Goal: Task Accomplishment & Management: Manage account settings

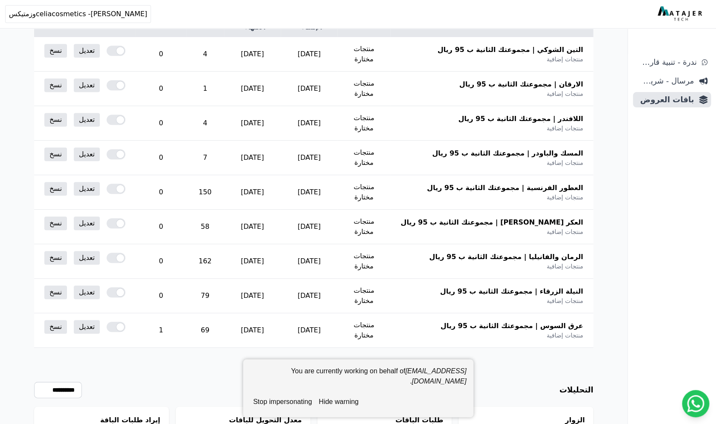
scroll to position [195, 0]
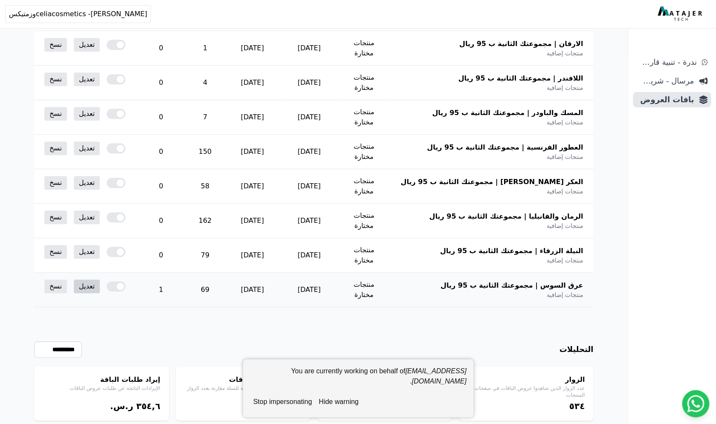
click at [84, 280] on link "تعديل" at bounding box center [87, 287] width 26 height 14
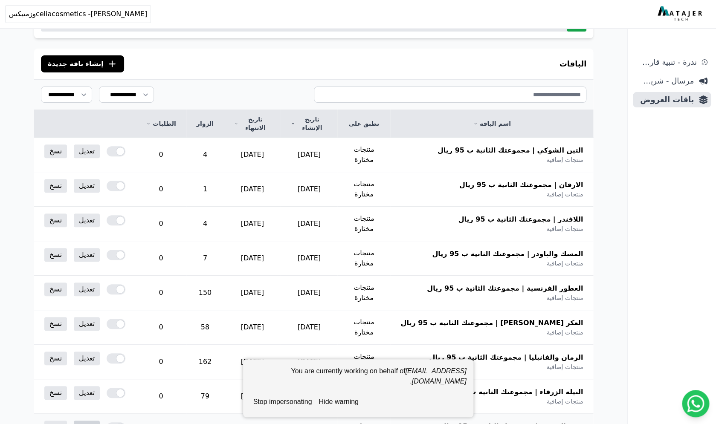
scroll to position [0, 0]
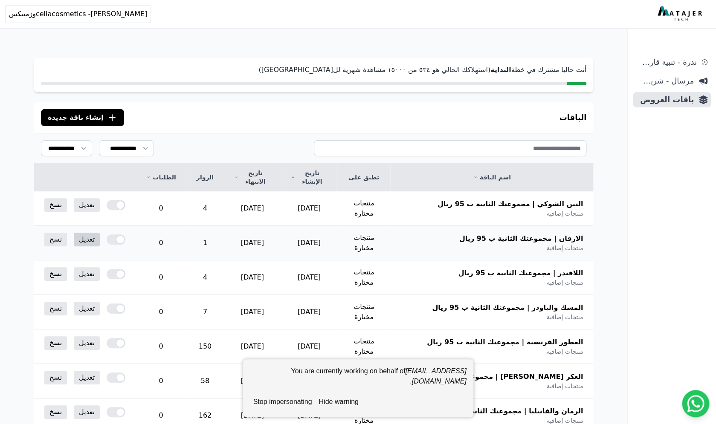
click at [87, 233] on link "تعديل" at bounding box center [87, 240] width 26 height 14
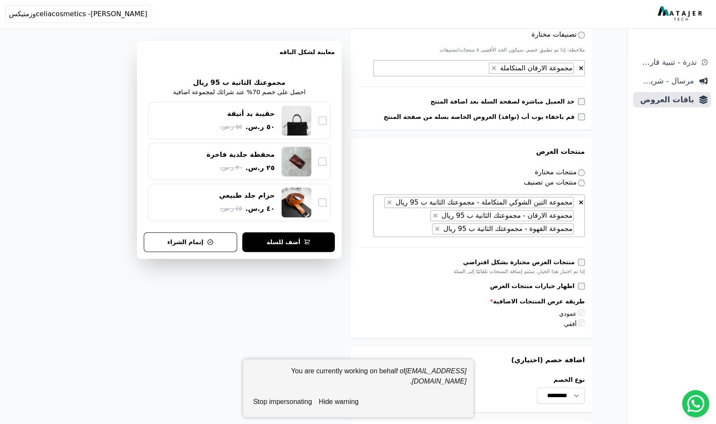
scroll to position [333, 0]
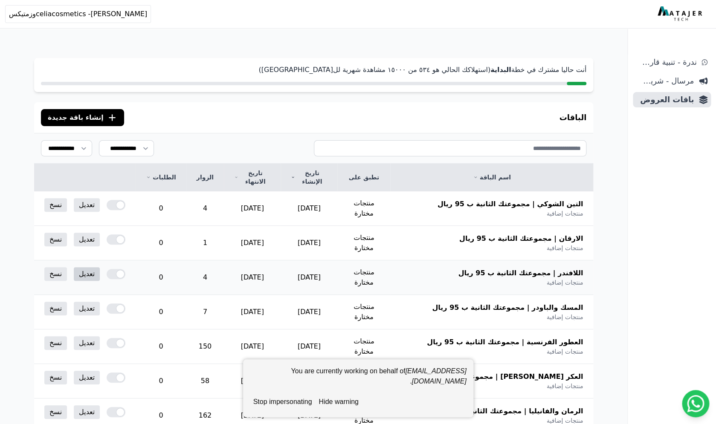
click at [83, 267] on link "تعديل" at bounding box center [87, 274] width 26 height 14
click at [81, 302] on link "تعديل" at bounding box center [87, 309] width 26 height 14
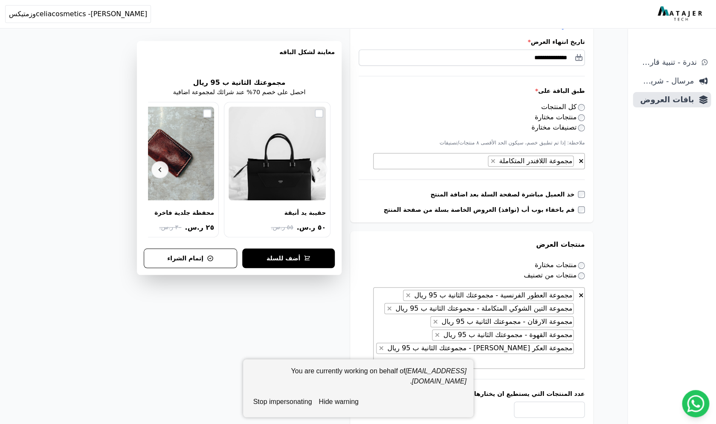
scroll to position [350, 0]
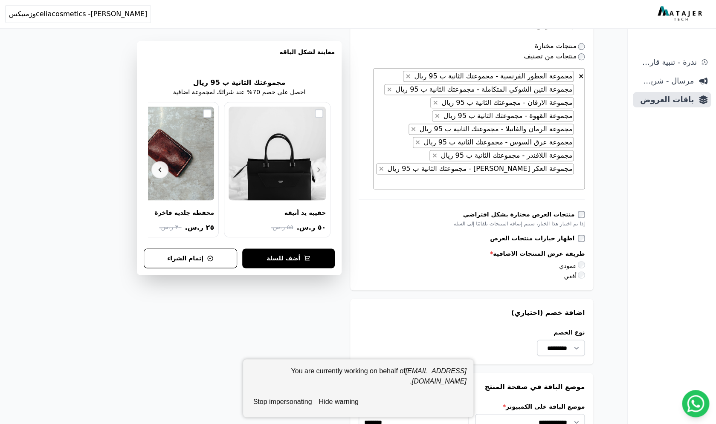
scroll to position [424, 0]
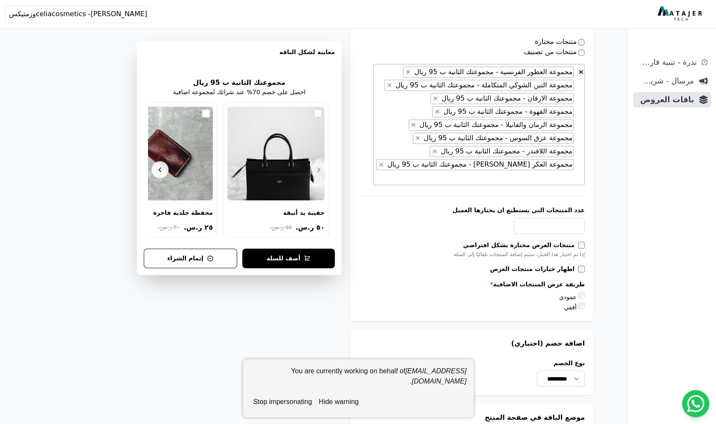
scroll to position [0, -1]
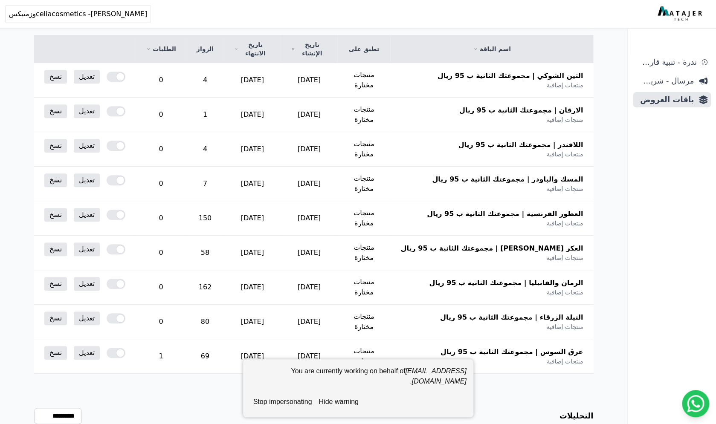
scroll to position [195, 0]
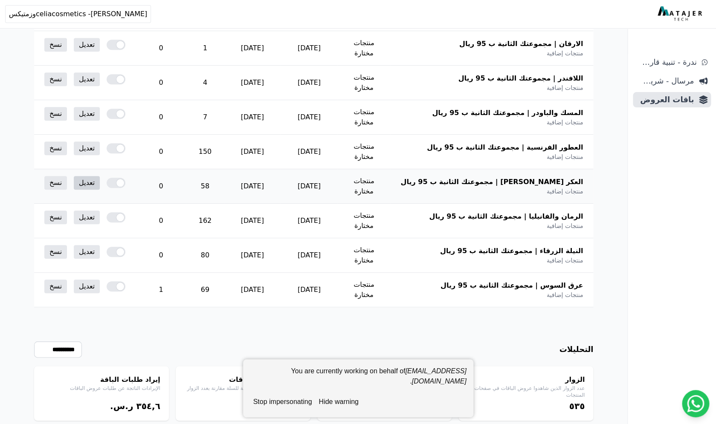
click at [86, 176] on link "تعديل" at bounding box center [87, 183] width 26 height 14
click at [84, 176] on link "تعديل" at bounding box center [87, 183] width 26 height 14
click at [348, 406] on button "hide warning" at bounding box center [338, 402] width 46 height 17
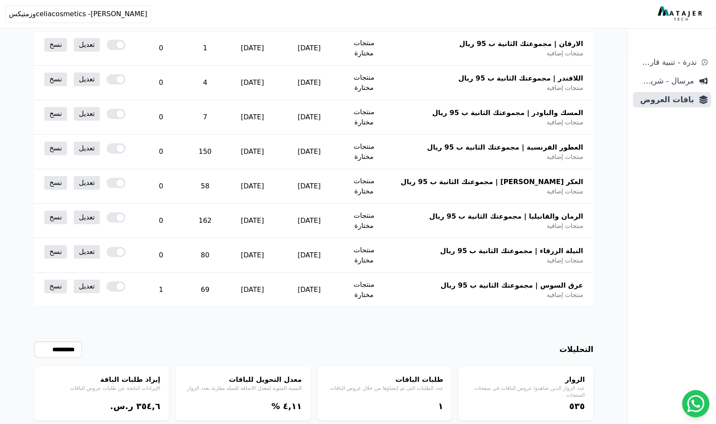
scroll to position [0, 0]
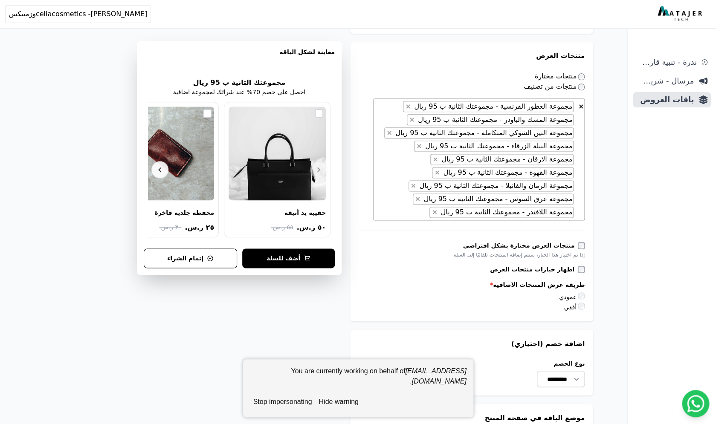
scroll to position [416, 0]
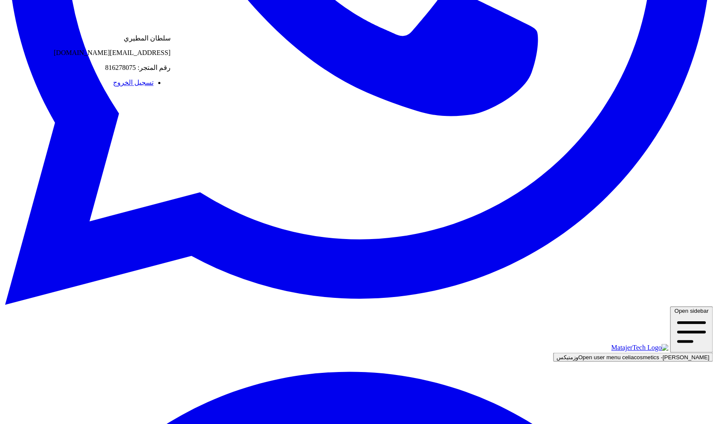
scroll to position [0, -1]
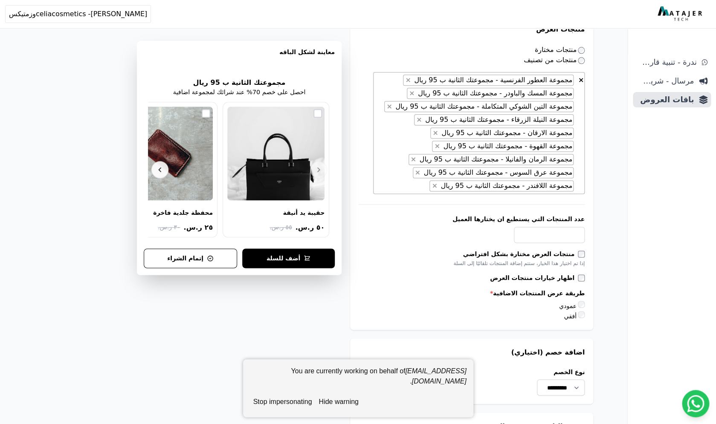
scroll to position [0, -1]
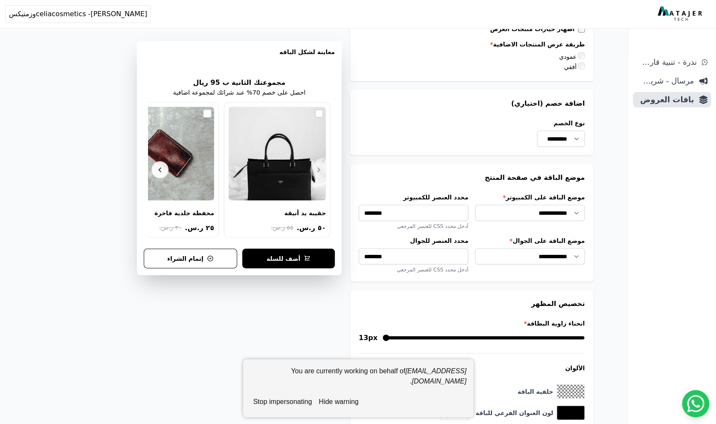
scroll to position [602, 0]
